Goal: Information Seeking & Learning: Learn about a topic

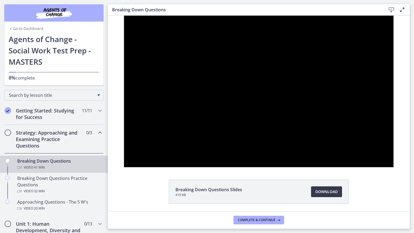
scroll to position [54, 0]
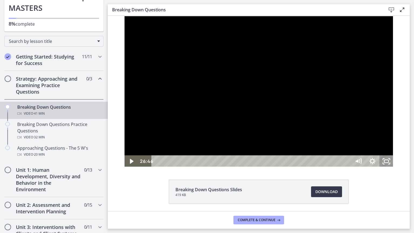
click at [394, 167] on icon "Unfullscreen" at bounding box center [387, 161] width 14 height 12
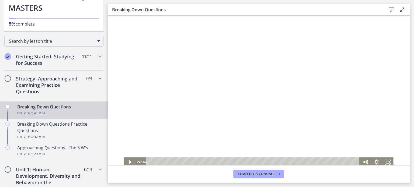
click at [211, 85] on div at bounding box center [258, 92] width 269 height 152
click at [128, 164] on icon "Pause" at bounding box center [129, 162] width 13 height 11
click at [363, 161] on icon "Mute" at bounding box center [365, 162] width 11 height 9
click at [363, 161] on icon "Unmute" at bounding box center [365, 162] width 11 height 9
click at [374, 160] on icon "Show settings menu" at bounding box center [376, 162] width 11 height 9
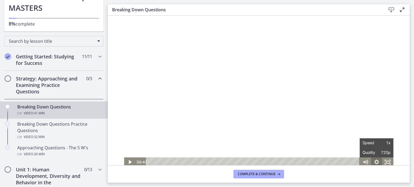
click at [374, 160] on icon "Hide settings menu" at bounding box center [376, 162] width 11 height 9
click at [245, 99] on div at bounding box center [258, 92] width 269 height 152
click at [264, 87] on div at bounding box center [258, 92] width 269 height 152
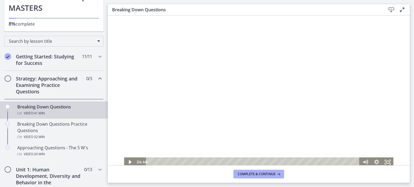
click at [399, 174] on footer "Complete & continue" at bounding box center [259, 175] width 302 height 18
